Goal: Information Seeking & Learning: Learn about a topic

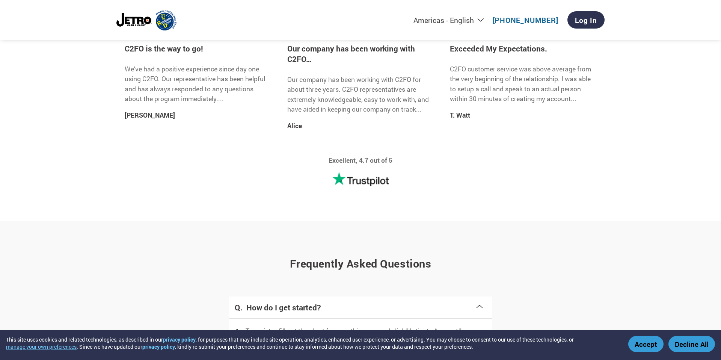
scroll to position [1435, 0]
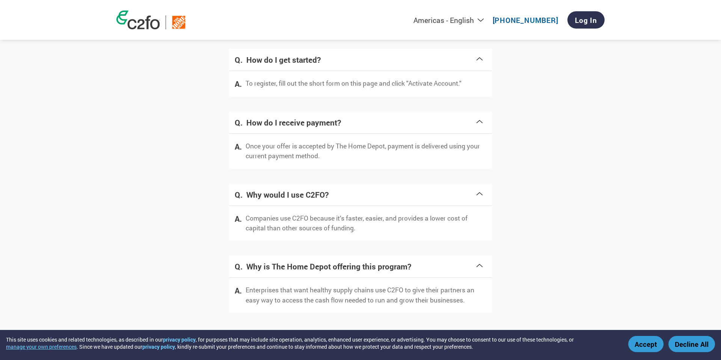
scroll to position [1421, 0]
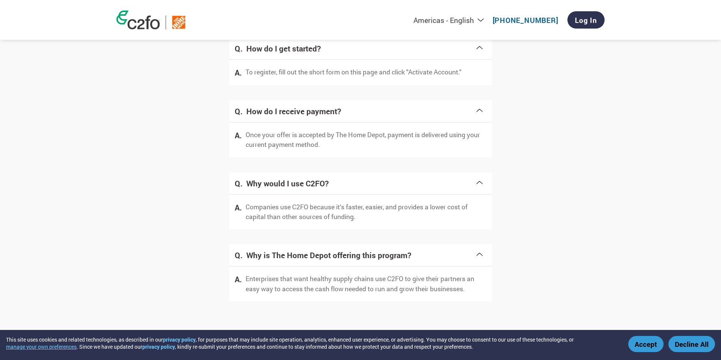
click at [396, 180] on h4 "Why would I use C2FO?" at bounding box center [360, 183] width 229 height 11
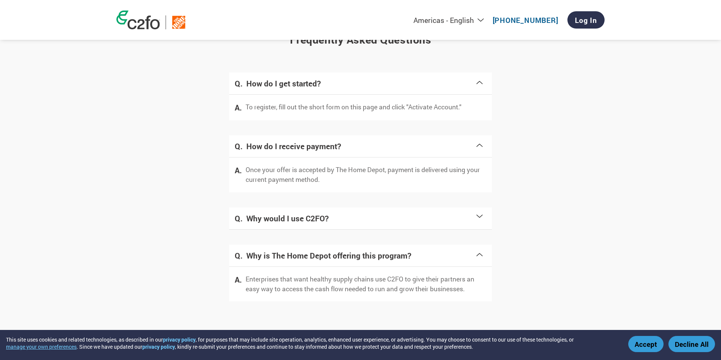
click at [407, 172] on p "Once your offer is accepted by The Home Depot, payment is delivered using your …" at bounding box center [366, 175] width 241 height 20
